Goal: Navigation & Orientation: Find specific page/section

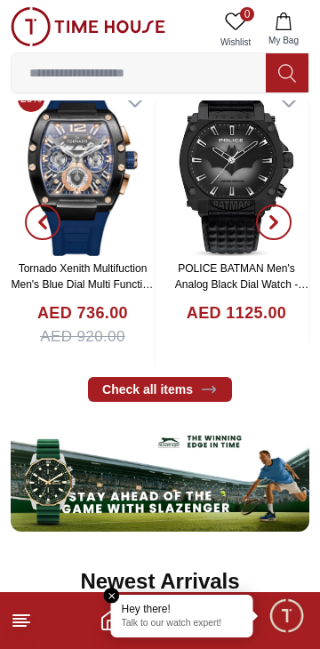
scroll to position [641, 0]
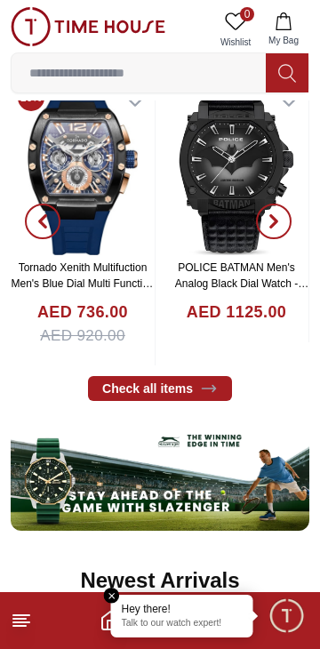
click at [279, 621] on span "Minimize live chat window" at bounding box center [286, 615] width 52 height 52
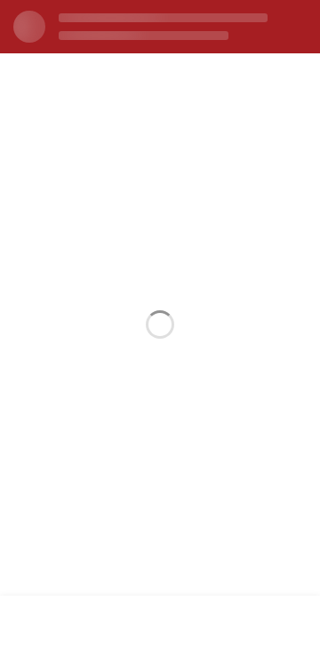
scroll to position [0, 0]
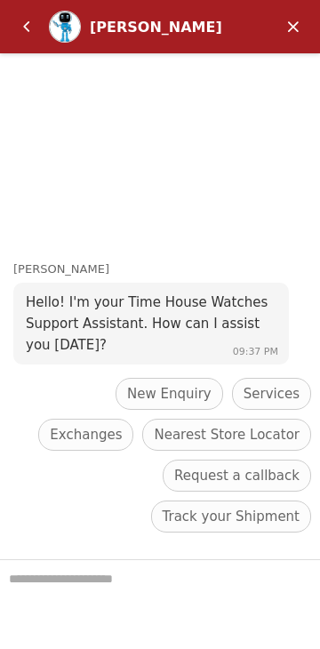
click at [28, 33] on em "Back" at bounding box center [27, 27] width 36 height 36
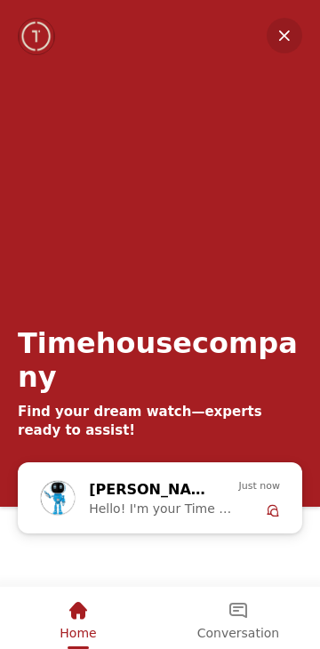
click at [276, 48] on em "Minimize" at bounding box center [285, 36] width 36 height 36
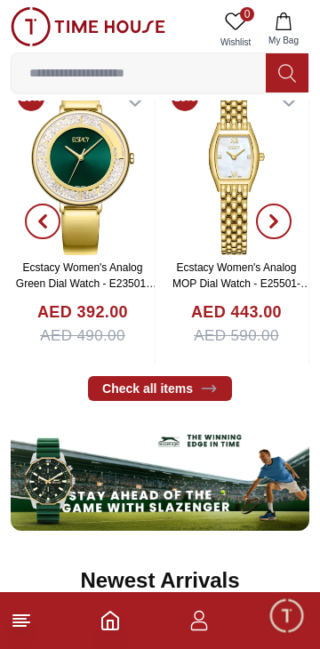
click at [289, 616] on span "Minimize live chat window" at bounding box center [286, 615] width 52 height 52
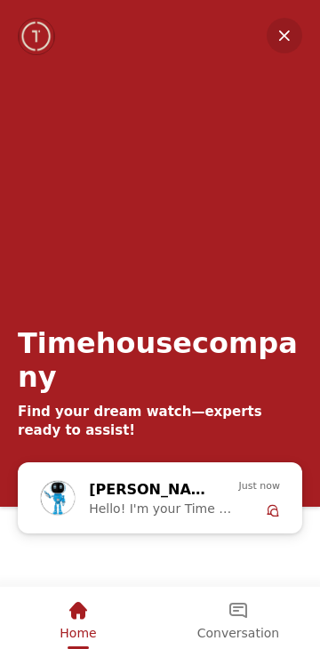
click at [283, 52] on em "Minimize" at bounding box center [285, 36] width 36 height 36
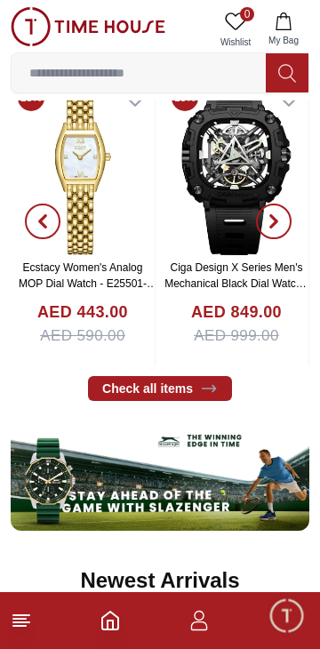
click at [200, 626] on icon "button" at bounding box center [198, 620] width 21 height 21
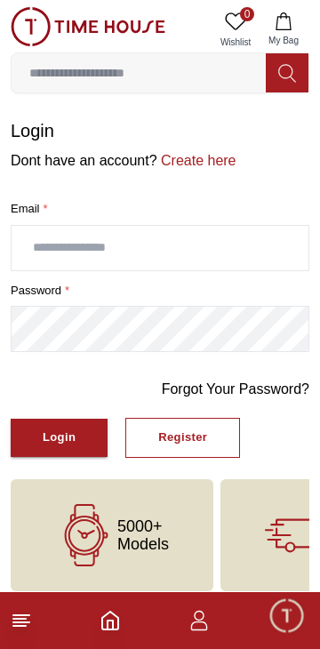
click at [110, 625] on icon "Home" at bounding box center [110, 620] width 21 height 21
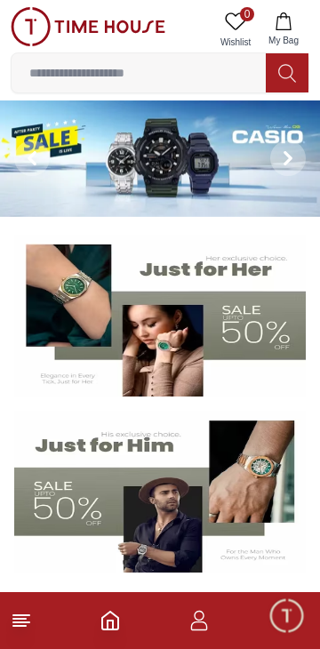
click at [111, 628] on icon "Home" at bounding box center [110, 620] width 21 height 21
click at [27, 621] on icon at bounding box center [21, 620] width 21 height 21
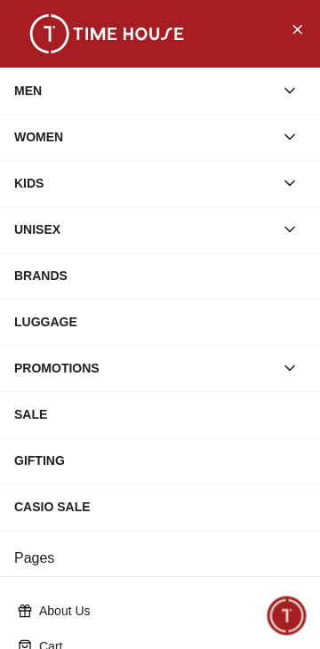
scroll to position [304, 0]
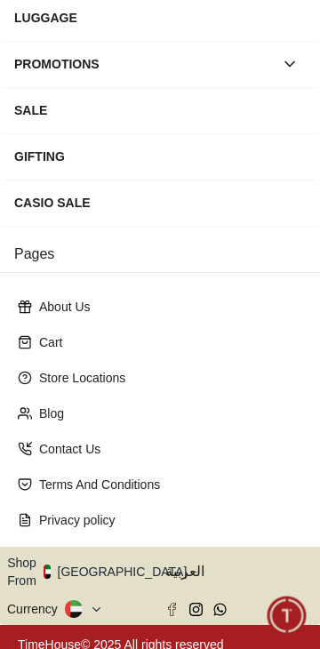
click at [112, 573] on button "Shop From [GEOGRAPHIC_DATA]" at bounding box center [103, 572] width 193 height 36
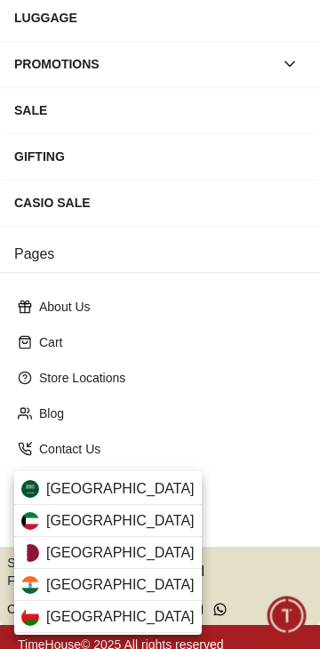
click at [132, 530] on div "[GEOGRAPHIC_DATA]" at bounding box center [108, 521] width 188 height 32
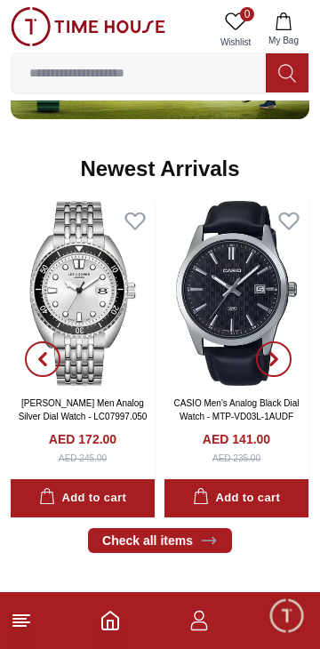
scroll to position [1054, 0]
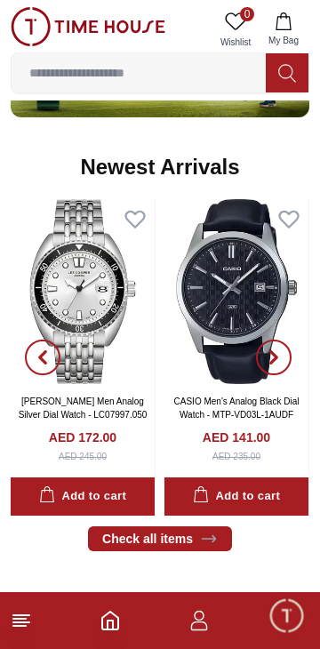
click at [20, 626] on line at bounding box center [19, 626] width 12 height 0
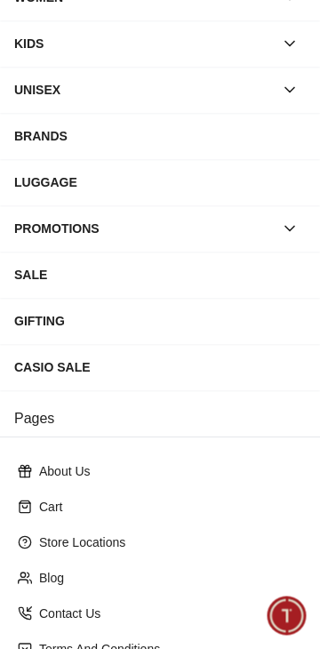
scroll to position [304, 0]
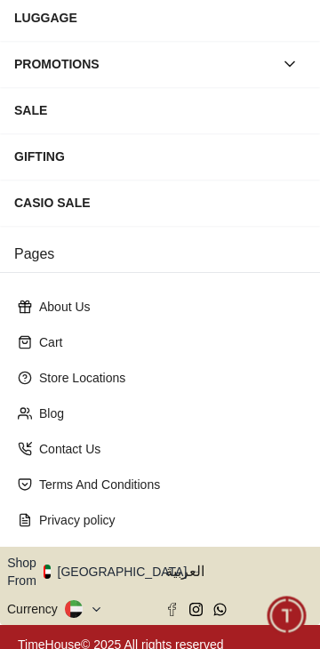
click at [127, 570] on button "Shop From [GEOGRAPHIC_DATA]" at bounding box center [103, 572] width 193 height 36
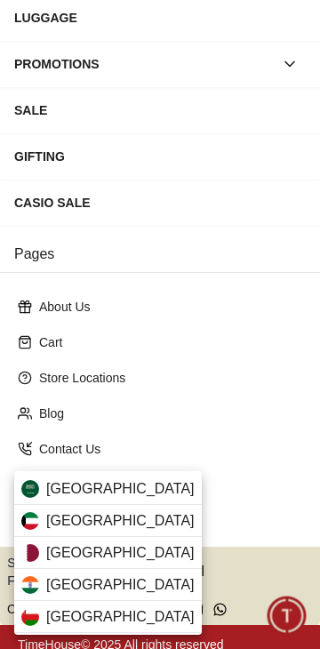
click at [130, 524] on div "[GEOGRAPHIC_DATA]" at bounding box center [108, 521] width 188 height 32
